Goal: Transaction & Acquisition: Purchase product/service

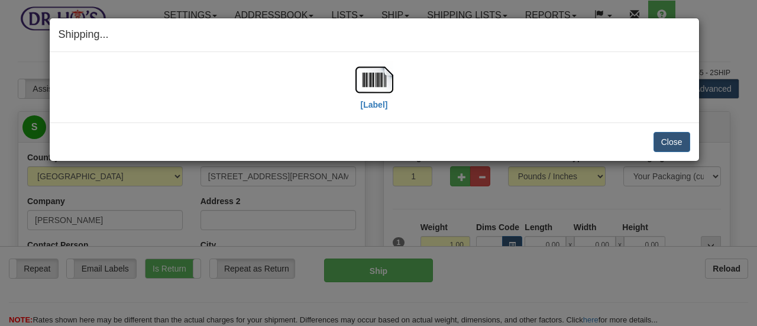
select select "BC"
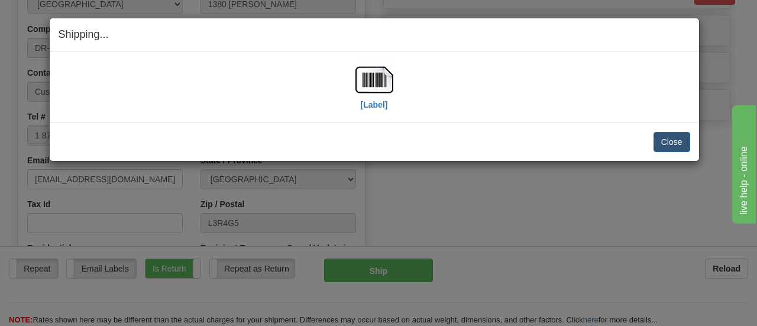
scroll to position [555, 0]
click at [673, 145] on button "Close" at bounding box center [672, 142] width 37 height 20
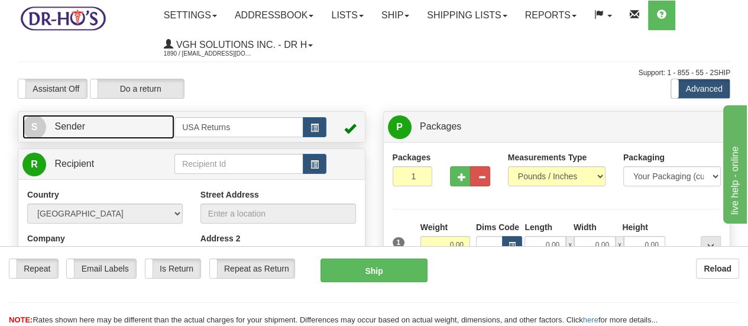
click at [35, 124] on span "S" at bounding box center [34, 127] width 24 height 24
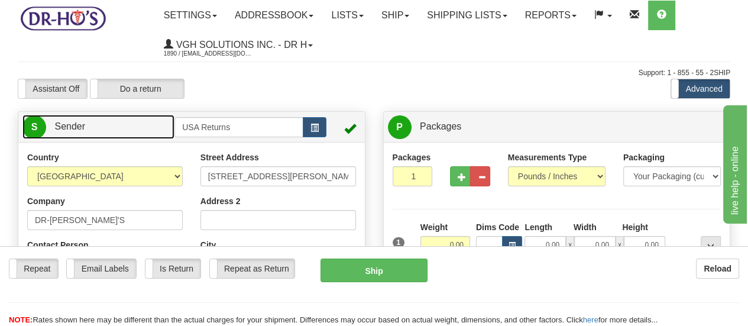
scroll to position [59, 0]
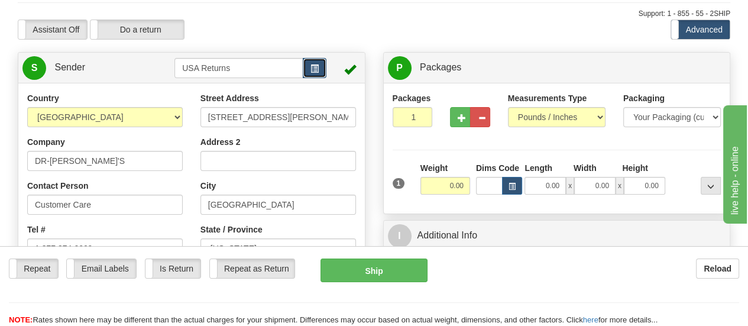
click at [315, 68] on span "button" at bounding box center [315, 69] width 8 height 8
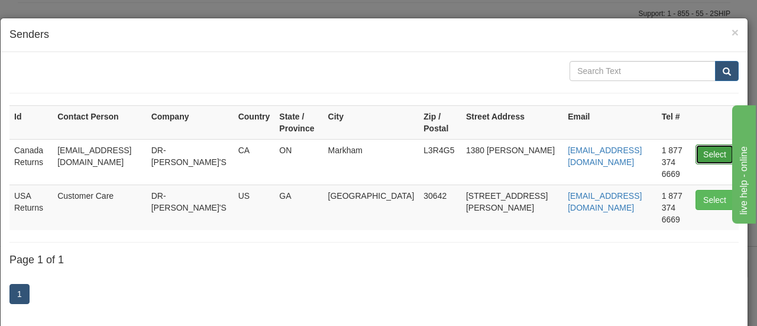
click at [700, 144] on button "Select" at bounding box center [715, 154] width 38 height 20
type input "Canada Returns"
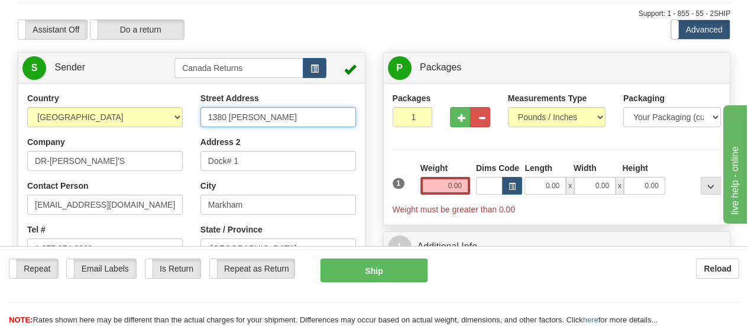
drag, startPoint x: 279, startPoint y: 119, endPoint x: 178, endPoint y: 118, distance: 100.6
click at [178, 118] on div "Country [GEOGRAPHIC_DATA] [GEOGRAPHIC_DATA] [GEOGRAPHIC_DATA] [GEOGRAPHIC_DATA]…" at bounding box center [191, 256] width 347 height 328
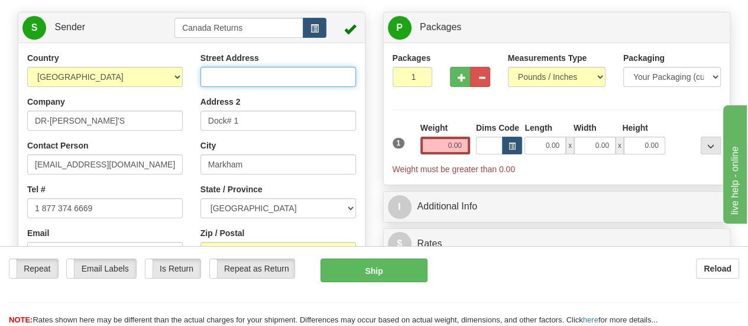
scroll to position [118, 0]
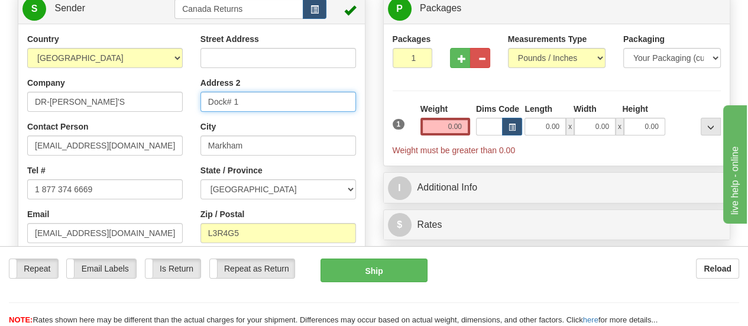
drag, startPoint x: 268, startPoint y: 106, endPoint x: 187, endPoint y: 105, distance: 81.0
click at [187, 105] on div "Country [GEOGRAPHIC_DATA] [GEOGRAPHIC_DATA] [GEOGRAPHIC_DATA] [GEOGRAPHIC_DATA]…" at bounding box center [191, 197] width 347 height 328
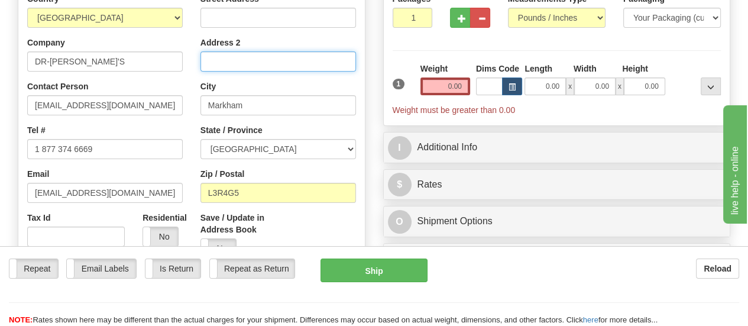
scroll to position [177, 0]
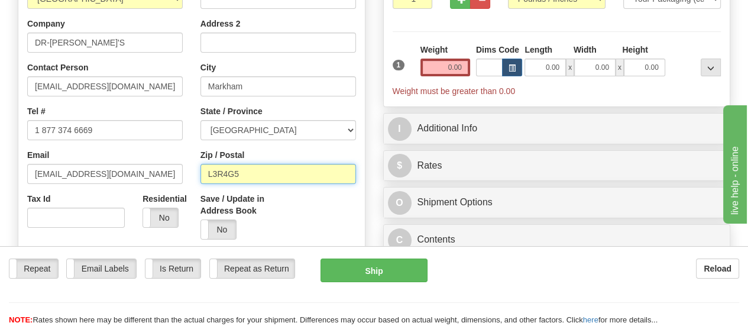
drag, startPoint x: 251, startPoint y: 179, endPoint x: 180, endPoint y: 166, distance: 72.1
click at [180, 166] on div "Country [GEOGRAPHIC_DATA] [GEOGRAPHIC_DATA] [GEOGRAPHIC_DATA] [GEOGRAPHIC_DATA]…" at bounding box center [191, 138] width 347 height 328
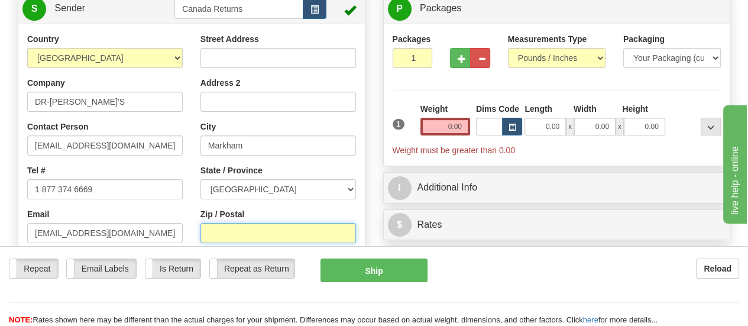
scroll to position [59, 0]
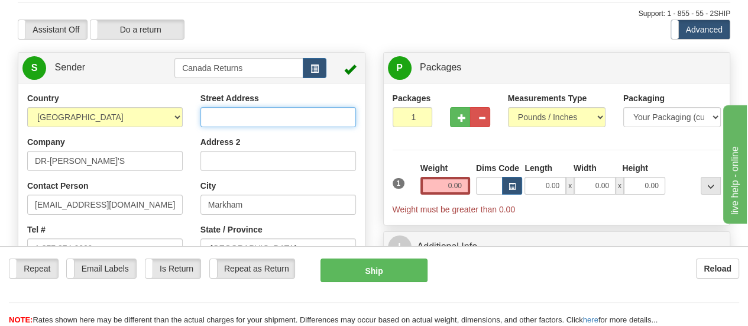
click at [289, 117] on input "Street Address" at bounding box center [278, 117] width 156 height 20
paste input "[STREET_ADDRESS]"
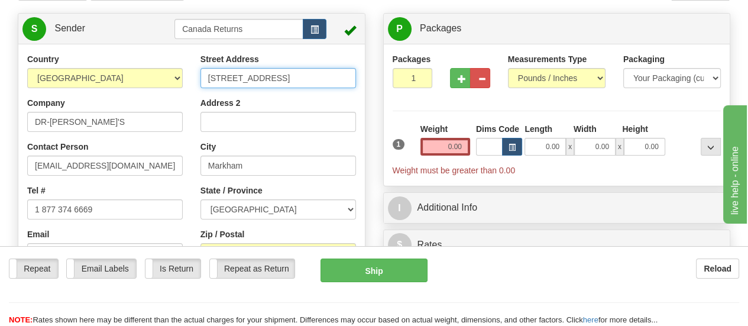
scroll to position [118, 0]
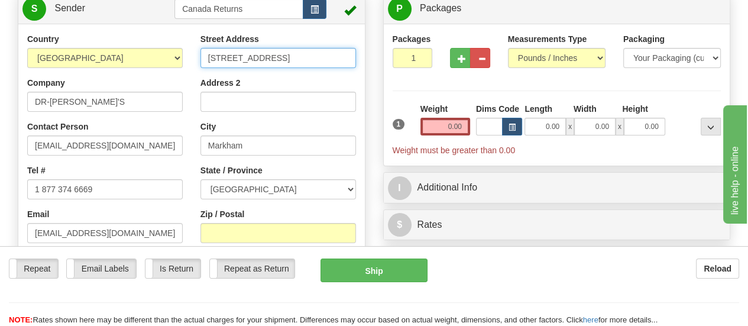
type input "[STREET_ADDRESS]"
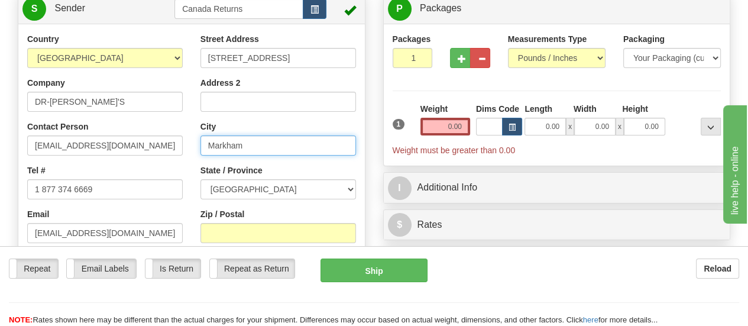
scroll to position [0, 0]
drag, startPoint x: 279, startPoint y: 151, endPoint x: 187, endPoint y: 146, distance: 91.8
click at [187, 146] on div "Country [GEOGRAPHIC_DATA] [GEOGRAPHIC_DATA] [GEOGRAPHIC_DATA] [GEOGRAPHIC_DATA]…" at bounding box center [191, 197] width 347 height 328
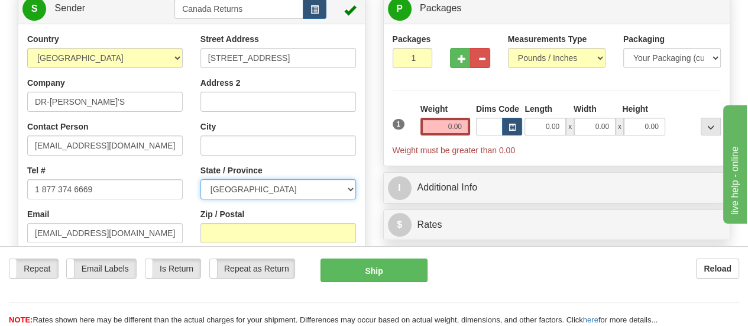
click at [350, 189] on select "[GEOGRAPHIC_DATA] [GEOGRAPHIC_DATA] [GEOGRAPHIC_DATA] [GEOGRAPHIC_DATA] [GEOGRA…" at bounding box center [278, 189] width 156 height 20
select select "AB"
click at [200, 180] on select "[GEOGRAPHIC_DATA] [GEOGRAPHIC_DATA] [GEOGRAPHIC_DATA] [GEOGRAPHIC_DATA] [GEOGRA…" at bounding box center [278, 189] width 156 height 20
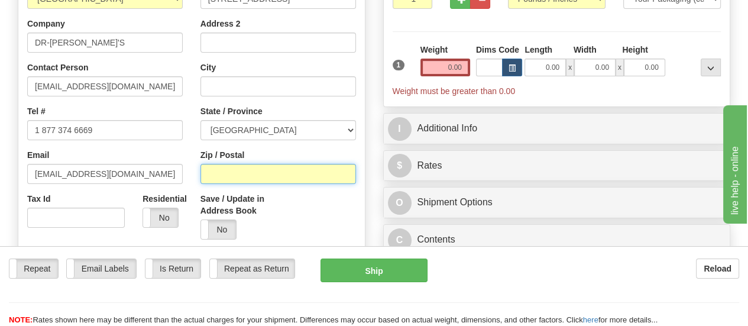
click at [303, 174] on input "Zip / Postal" at bounding box center [278, 174] width 156 height 20
paste input "[STREET_ADDRESS]"
drag, startPoint x: 286, startPoint y: 179, endPoint x: 186, endPoint y: 175, distance: 100.0
click at [186, 175] on div "Country [GEOGRAPHIC_DATA] [GEOGRAPHIC_DATA] [GEOGRAPHIC_DATA] [GEOGRAPHIC_DATA]…" at bounding box center [191, 138] width 347 height 328
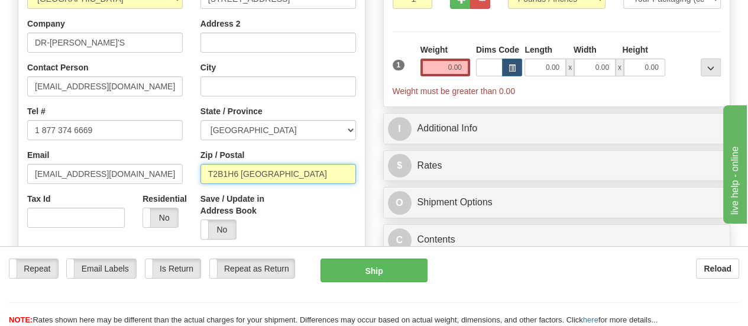
click at [284, 176] on input "T2B1H6 [GEOGRAPHIC_DATA]" at bounding box center [278, 174] width 156 height 20
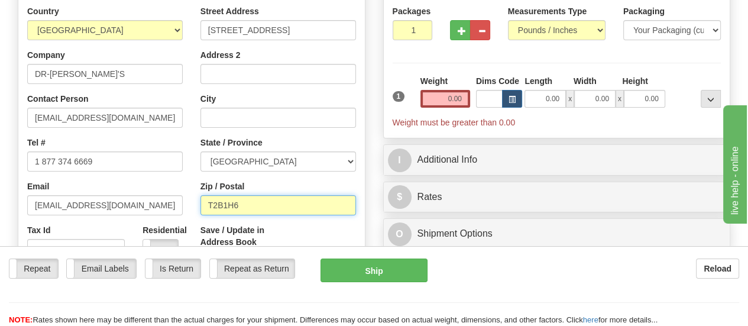
scroll to position [118, 0]
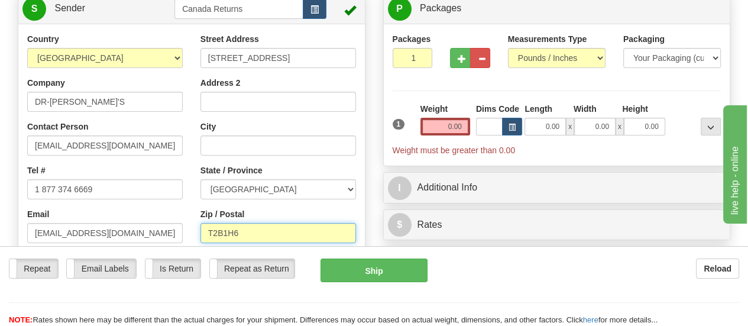
type input "T2B1H6"
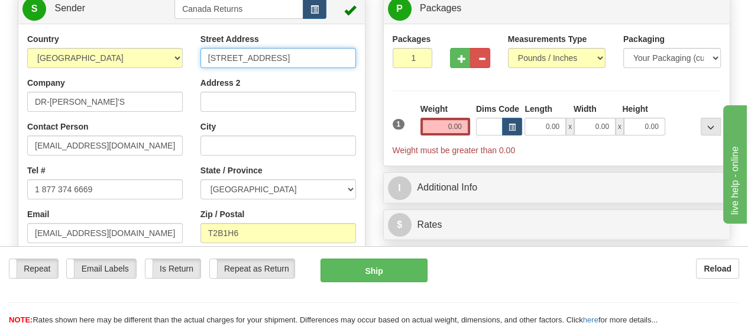
scroll to position [0, 54]
drag, startPoint x: 284, startPoint y: 56, endPoint x: 358, endPoint y: 60, distance: 74.0
click at [358, 60] on div "Street Address [STREET_ADDRESS] Address 2 City State / Province [GEOGRAPHIC_DAT…" at bounding box center [278, 170] width 173 height 274
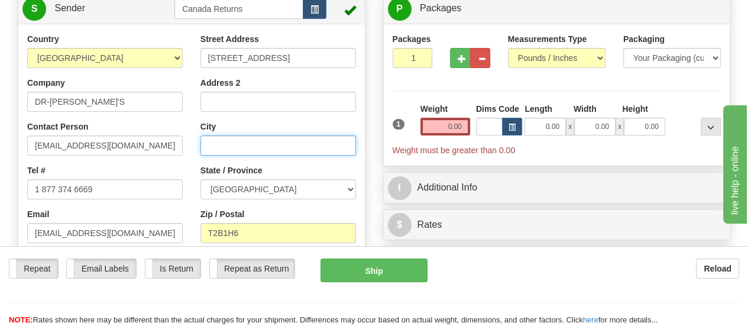
scroll to position [0, 0]
click at [295, 148] on input "City" at bounding box center [278, 145] width 156 height 20
paste input "Calgary Alberta T2B1H6 [GEOGRAPHIC_DATA]"
drag, startPoint x: 239, startPoint y: 148, endPoint x: 329, endPoint y: 158, distance: 91.0
click at [329, 158] on div "Street Address [STREET_ADDRESS] Address 2 City [GEOGRAPHIC_DATA] [GEOGRAPHIC_DA…" at bounding box center [278, 170] width 173 height 274
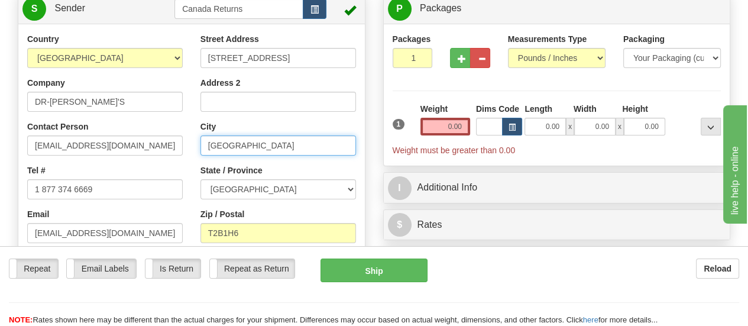
type input "[GEOGRAPHIC_DATA]"
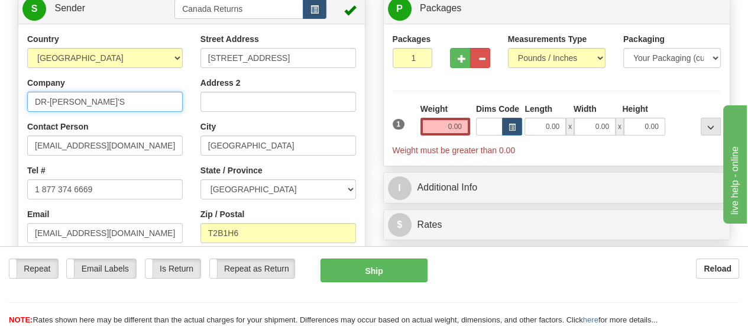
drag, startPoint x: 89, startPoint y: 104, endPoint x: 0, endPoint y: 78, distance: 92.3
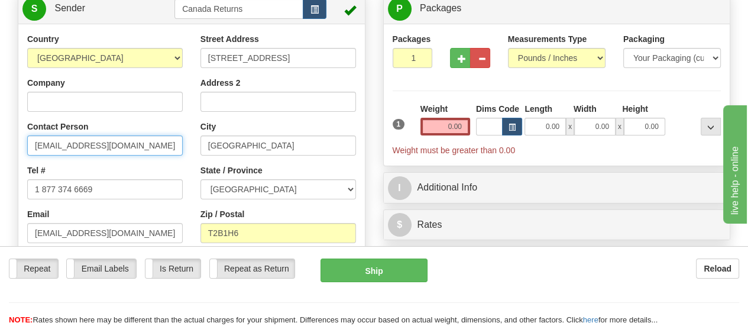
drag, startPoint x: 127, startPoint y: 149, endPoint x: 0, endPoint y: 131, distance: 127.9
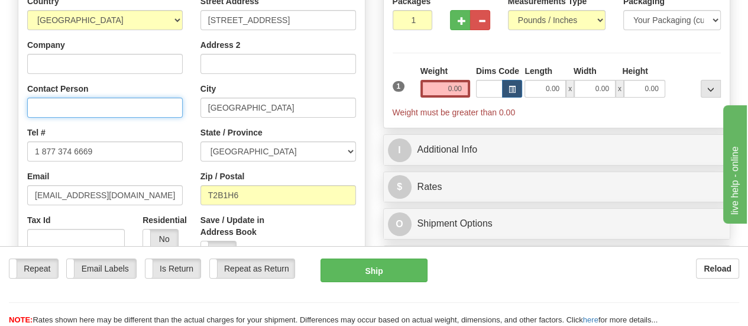
scroll to position [177, 0]
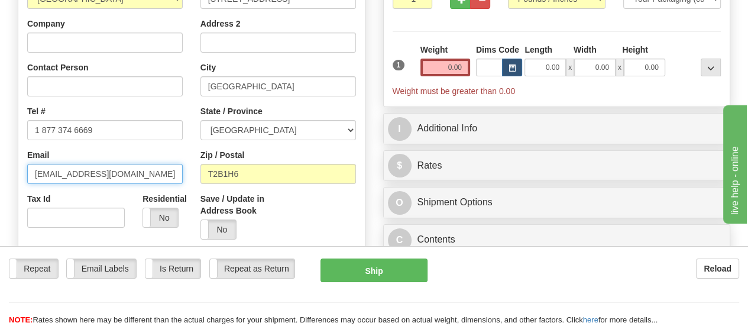
drag, startPoint x: 119, startPoint y: 180, endPoint x: 9, endPoint y: 168, distance: 111.2
click at [18, 168] on div "Country [GEOGRAPHIC_DATA] [GEOGRAPHIC_DATA] [GEOGRAPHIC_DATA] [GEOGRAPHIC_DATA]…" at bounding box center [191, 138] width 347 height 328
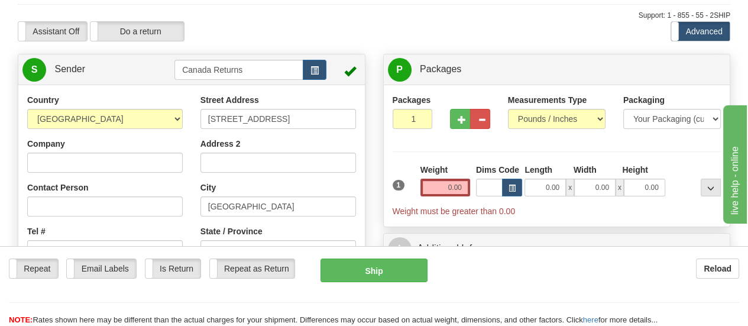
scroll to position [59, 0]
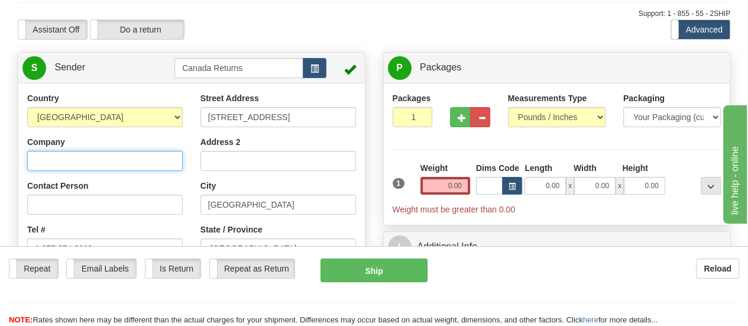
click at [135, 162] on input "Company" at bounding box center [105, 161] width 156 height 20
paste input "[PERSON_NAME]"
type input "[PERSON_NAME]"
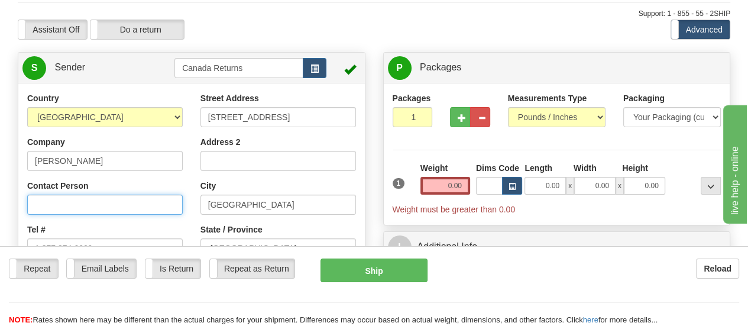
click at [127, 203] on input "Contact Person" at bounding box center [105, 205] width 156 height 20
paste input "[PERSON_NAME]"
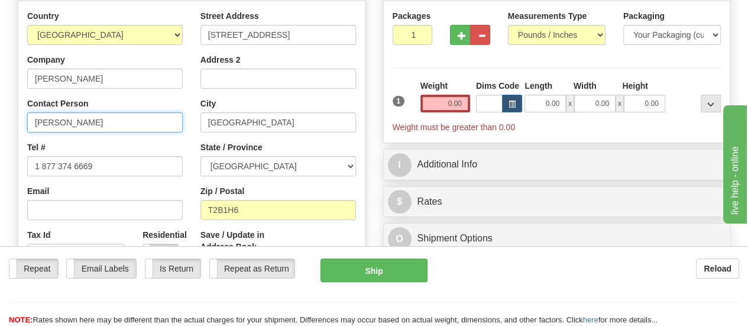
scroll to position [177, 0]
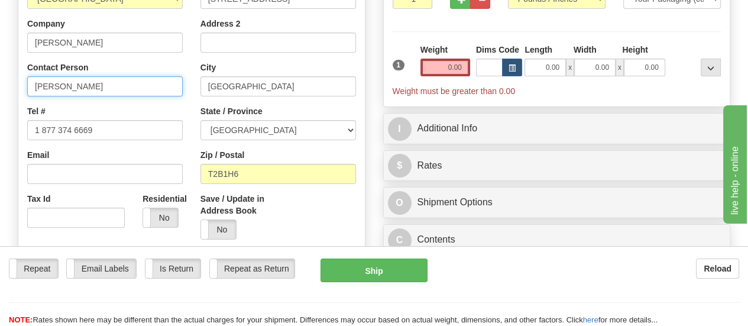
type input "[PERSON_NAME]"
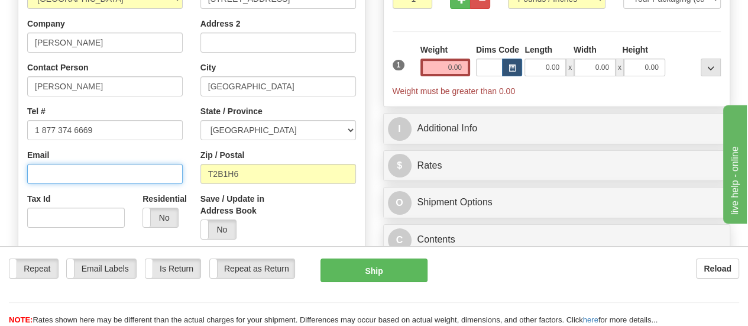
click at [140, 182] on input "Email" at bounding box center [105, 174] width 156 height 20
paste input "[EMAIL_ADDRESS][DOMAIN_NAME]"
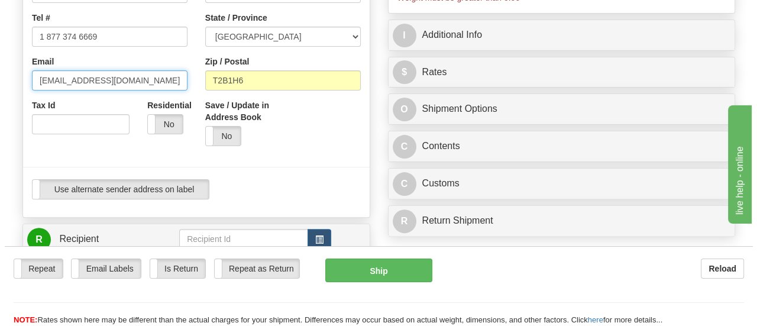
scroll to position [296, 0]
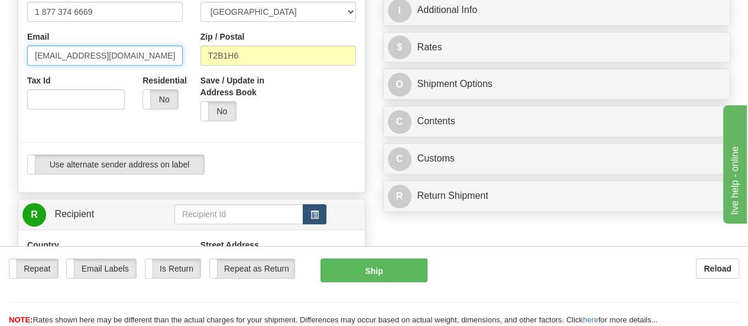
type input "[EMAIL_ADDRESS][DOMAIN_NAME]"
click at [306, 217] on button "button" at bounding box center [315, 214] width 24 height 20
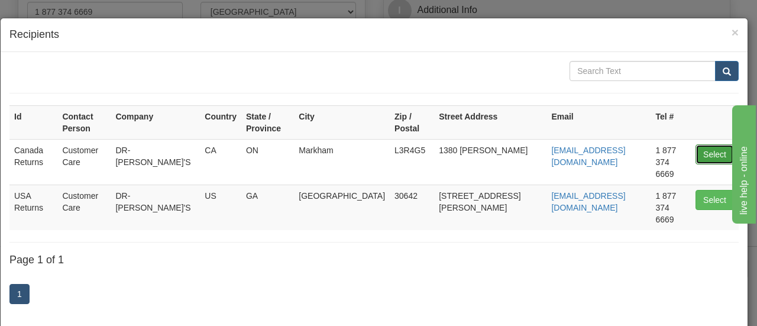
click at [703, 144] on button "Select" at bounding box center [715, 154] width 38 height 20
type input "Canada Returns"
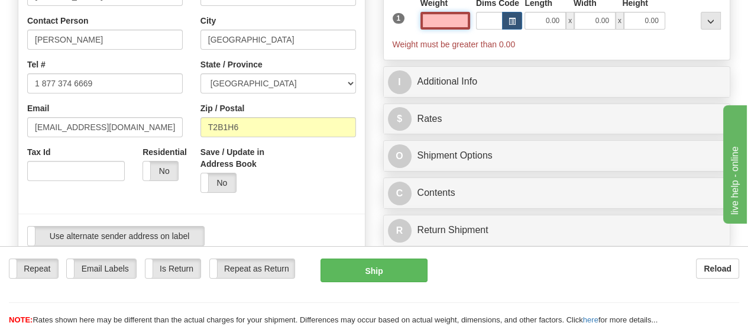
scroll to position [237, 0]
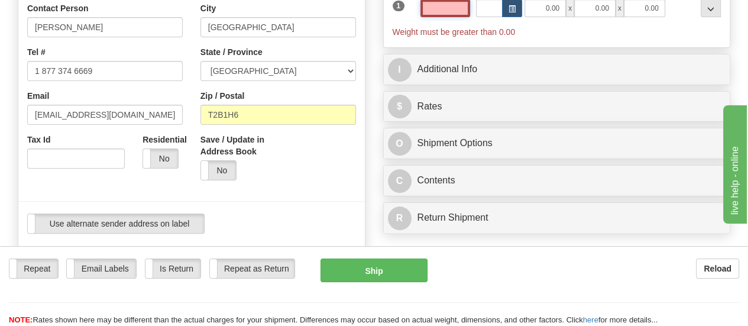
click at [460, 13] on input "text" at bounding box center [446, 8] width 50 height 18
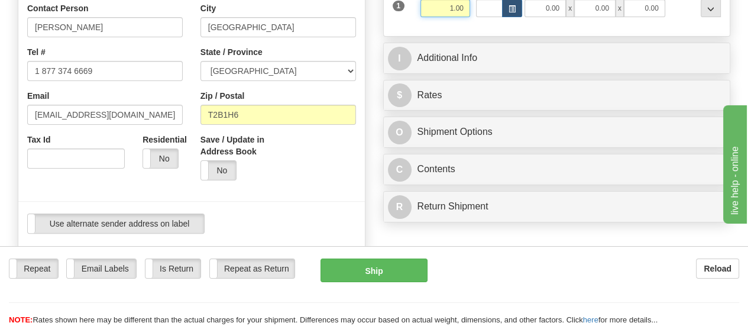
scroll to position [177, 0]
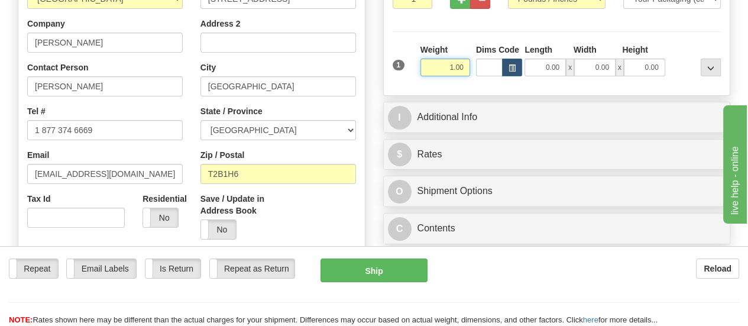
type input "1.00"
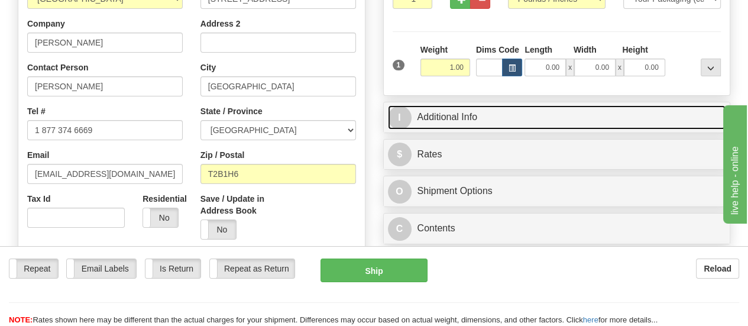
click at [453, 118] on link "I Additional Info" at bounding box center [557, 117] width 338 height 24
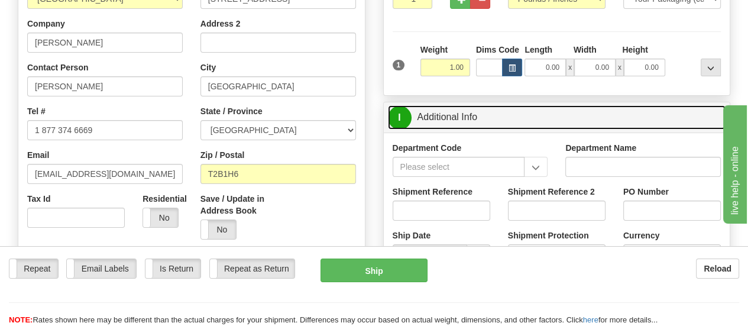
scroll to position [237, 0]
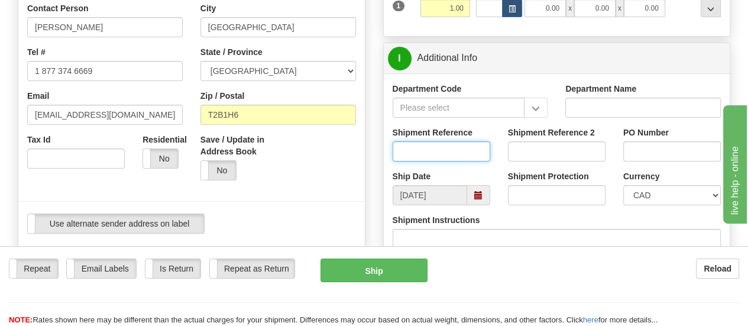
click at [451, 150] on input "Shipment Reference" at bounding box center [442, 151] width 98 height 20
click at [470, 150] on input "Shipment Reference" at bounding box center [442, 151] width 98 height 20
paste input "1167137"
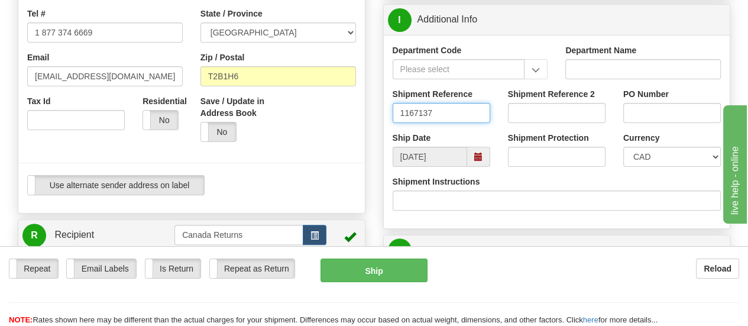
scroll to position [296, 0]
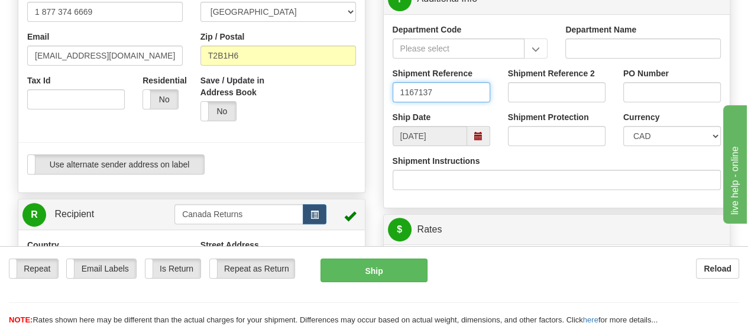
click at [476, 139] on span at bounding box center [478, 136] width 8 height 8
type input "1167137"
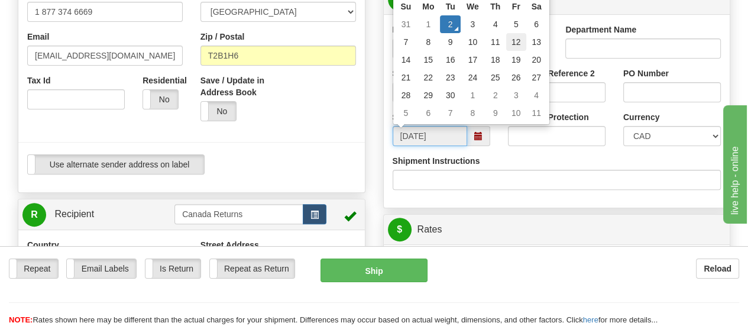
click at [513, 39] on td "12" at bounding box center [516, 42] width 20 height 18
type input "[DATE]"
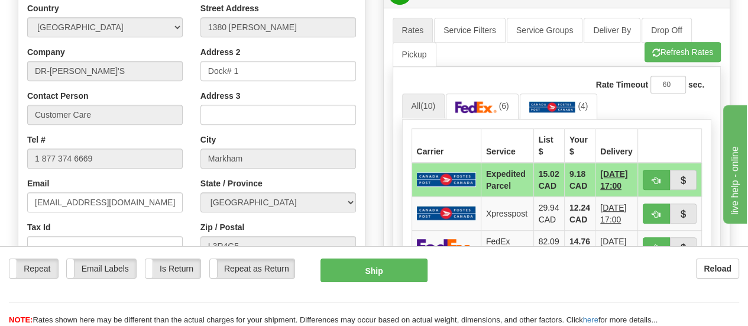
scroll to position [591, 0]
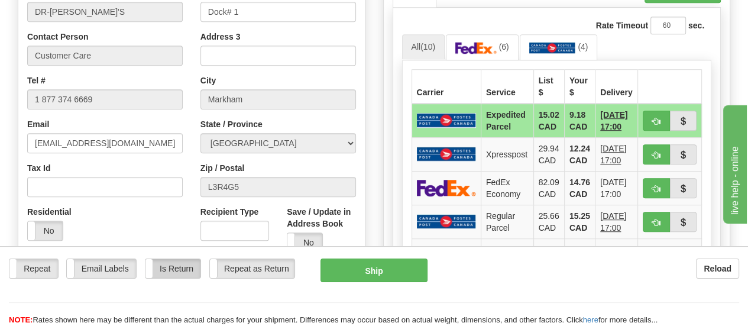
click at [172, 259] on label "Is Return" at bounding box center [172, 268] width 55 height 19
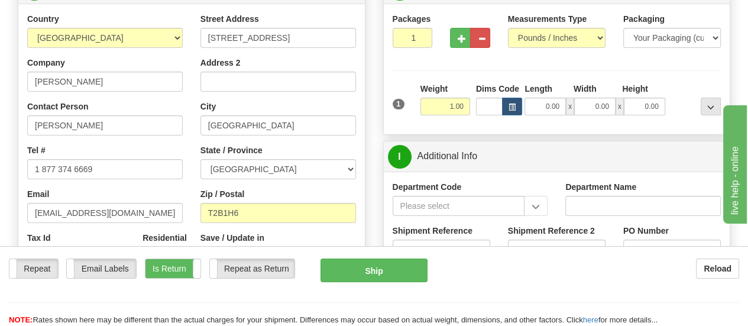
scroll to position [118, 0]
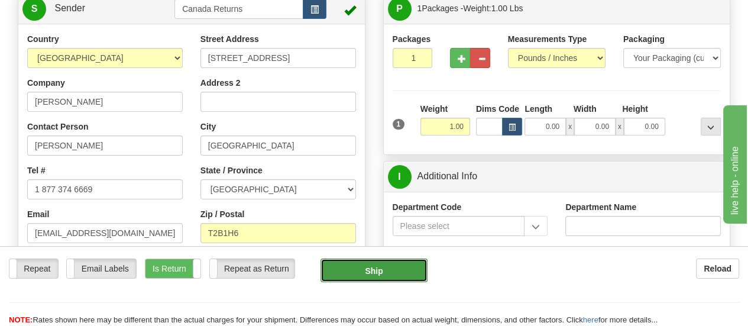
click at [374, 258] on button "Ship" at bounding box center [374, 270] width 107 height 24
type input "DOM.EP"
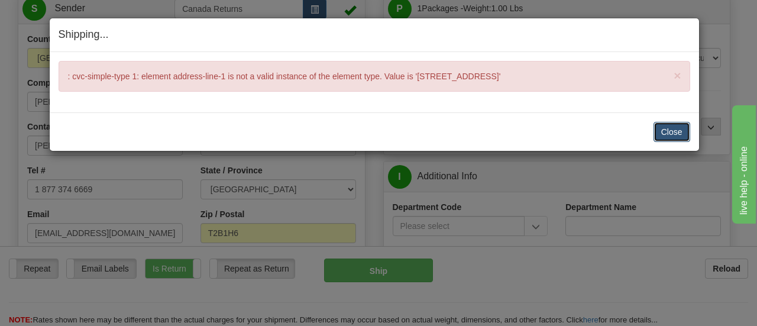
click at [666, 132] on button "Close" at bounding box center [672, 132] width 37 height 20
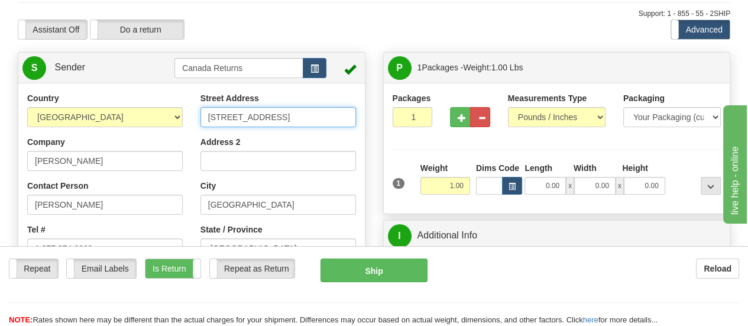
scroll to position [0, 54]
drag, startPoint x: 283, startPoint y: 115, endPoint x: 355, endPoint y: 118, distance: 71.6
click at [355, 118] on input "[STREET_ADDRESS]" at bounding box center [278, 117] width 156 height 20
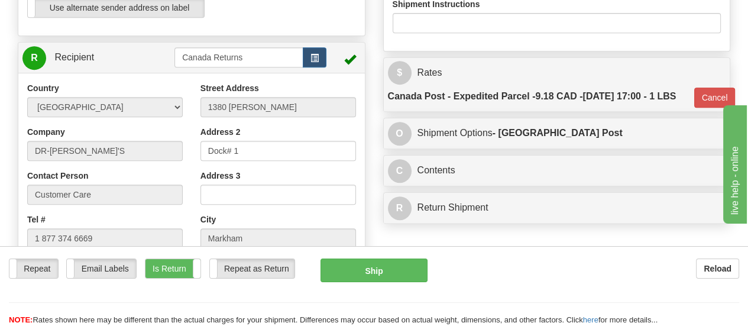
scroll to position [473, 0]
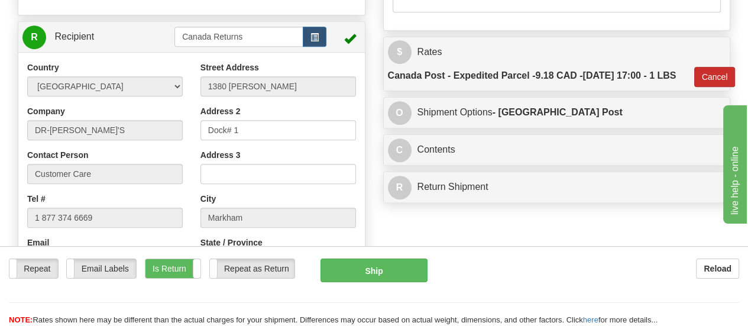
type input "[STREET_ADDRESS]"
click at [707, 87] on button "Cancel" at bounding box center [714, 77] width 41 height 20
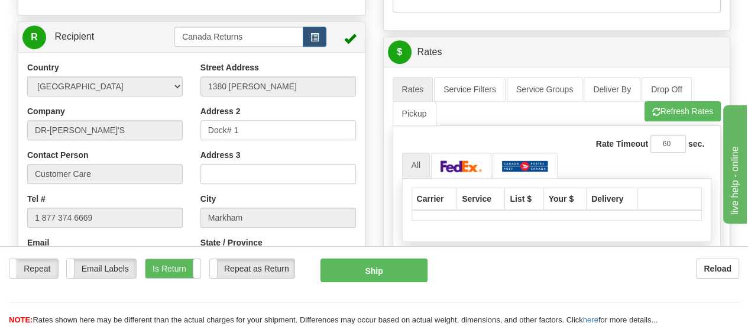
scroll to position [532, 0]
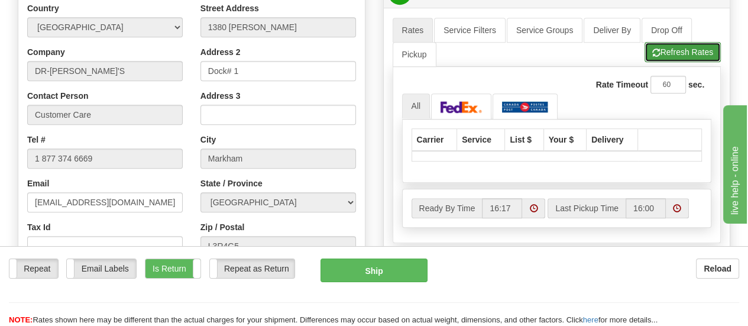
click at [692, 55] on button "Refresh Rates" at bounding box center [683, 52] width 76 height 20
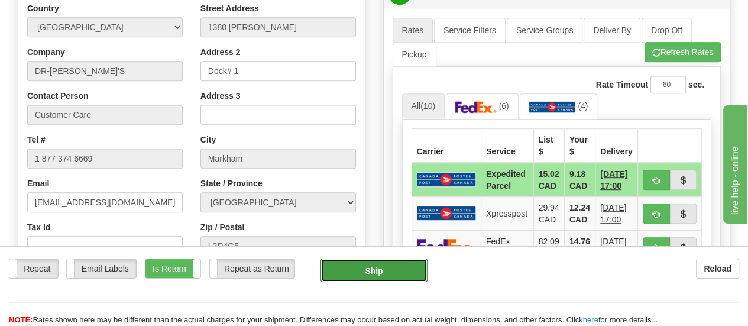
click at [371, 258] on button "Ship" at bounding box center [374, 270] width 107 height 24
type input "DOM.EP"
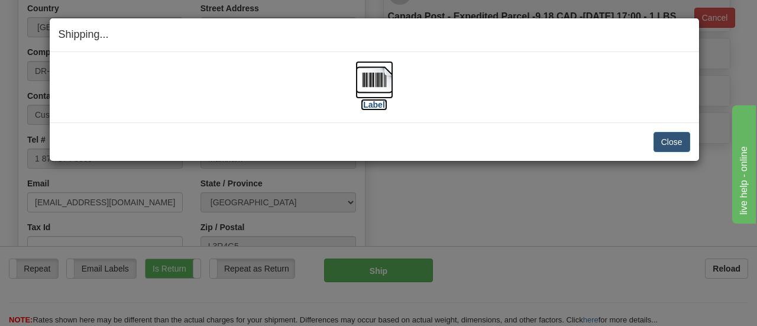
click at [367, 102] on label "[Label]" at bounding box center [374, 105] width 27 height 12
